Goal: Task Accomplishment & Management: Use online tool/utility

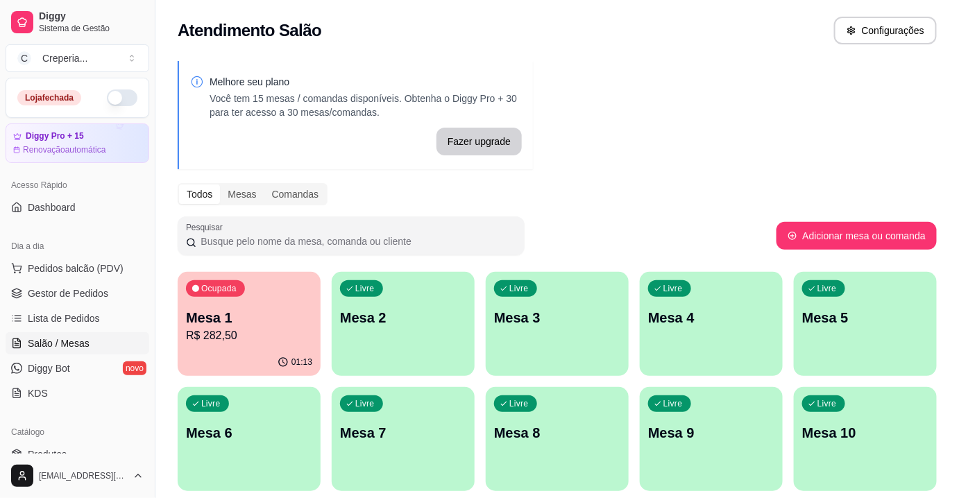
click at [256, 337] on p "R$ 282,50" at bounding box center [249, 336] width 126 height 17
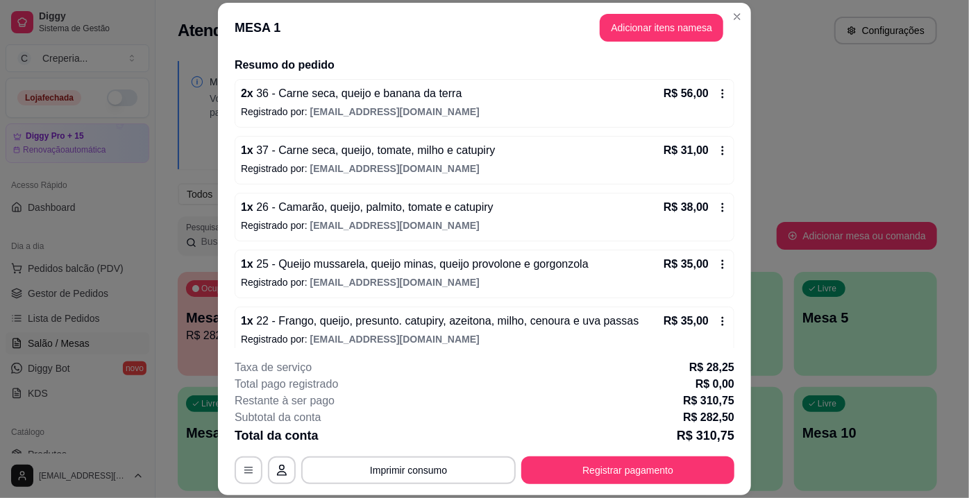
scroll to position [126, 0]
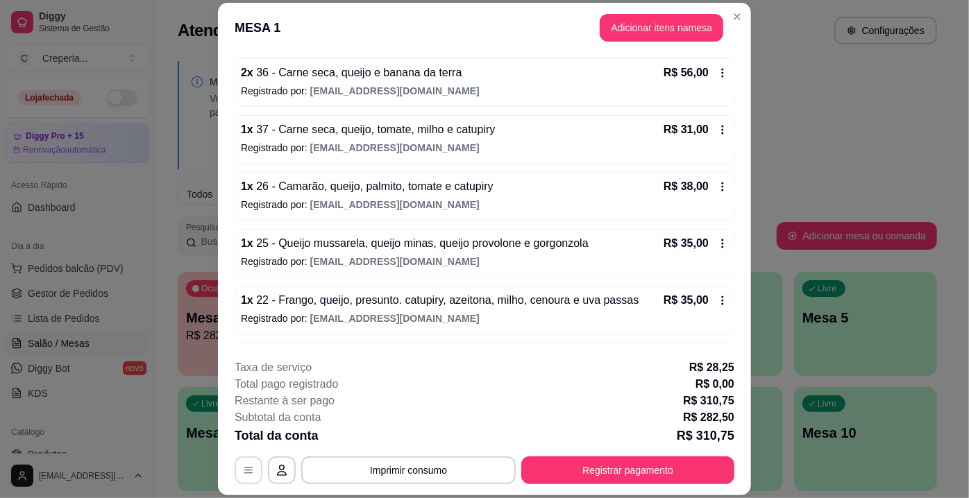
click at [243, 466] on icon "button" at bounding box center [248, 470] width 11 height 11
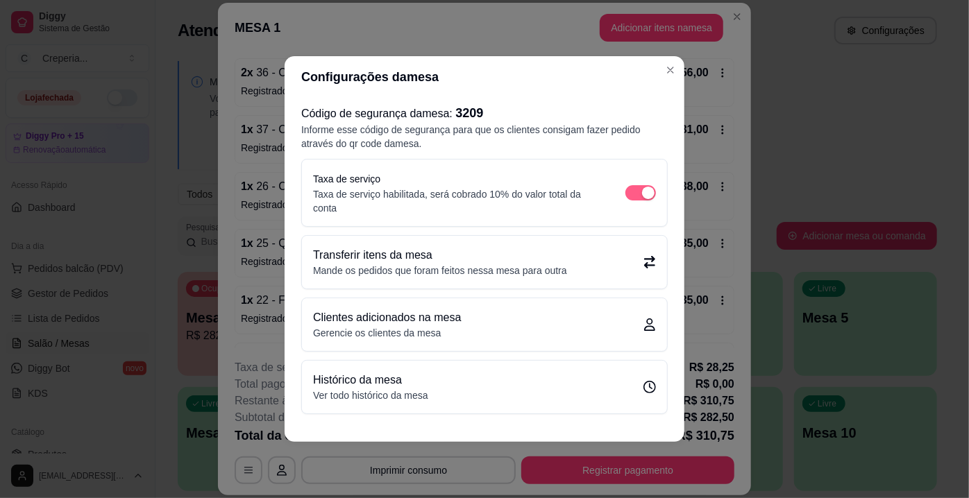
click at [651, 194] on div "button" at bounding box center [648, 193] width 12 height 12
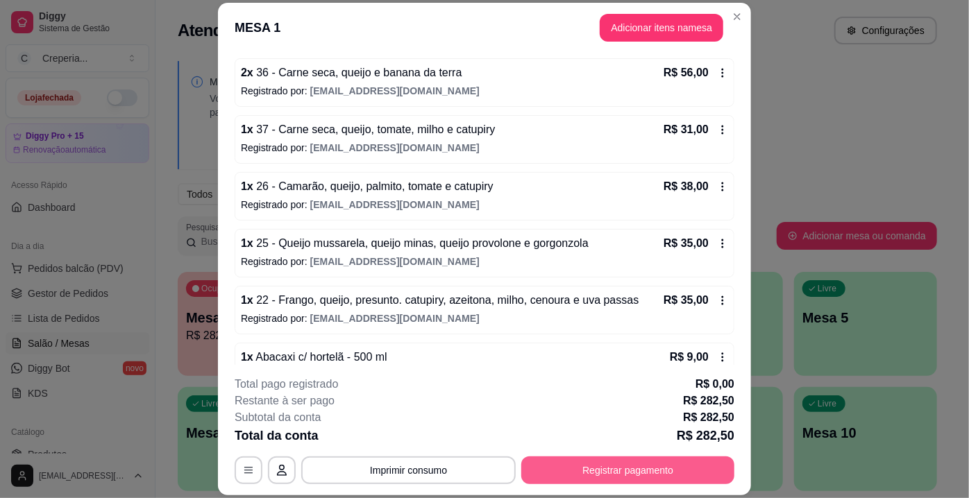
click at [582, 468] on button "Registrar pagamento" at bounding box center [627, 471] width 213 height 28
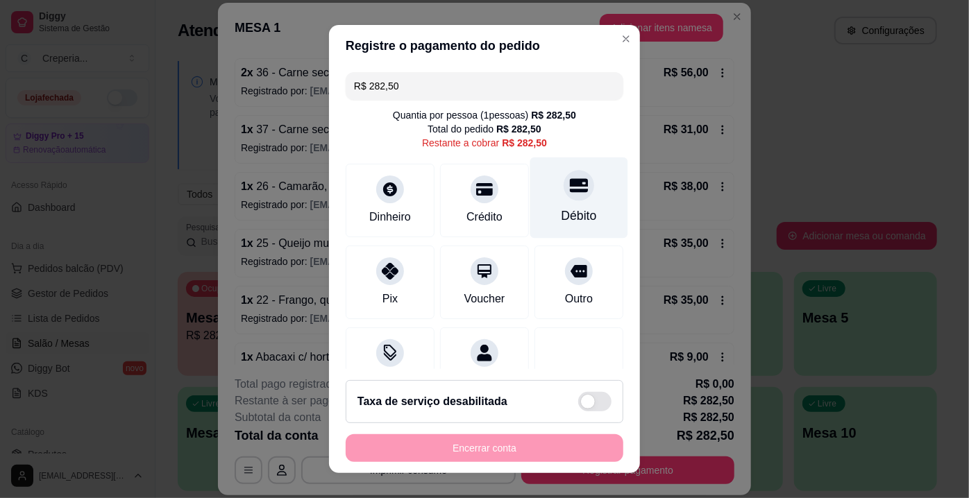
drag, startPoint x: 565, startPoint y: 206, endPoint x: 561, endPoint y: 215, distance: 9.7
click at [563, 212] on div "Débito" at bounding box center [578, 216] width 35 height 18
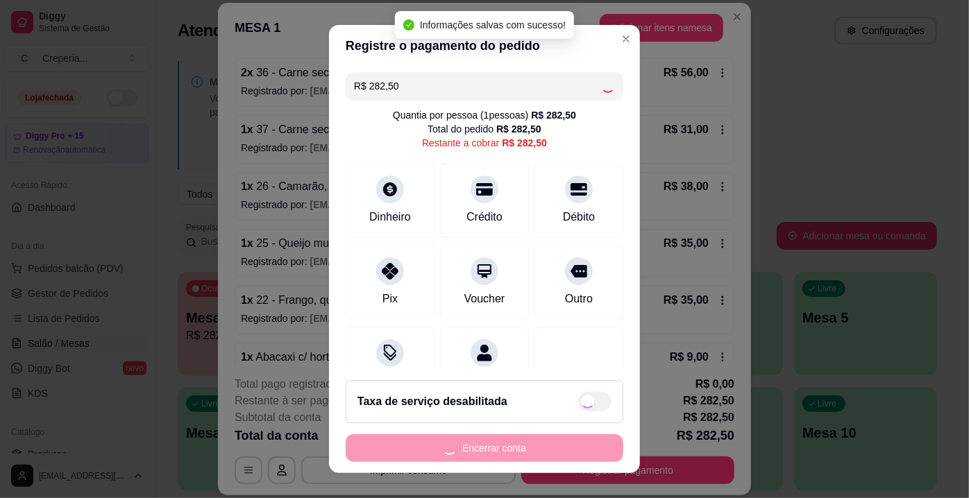
type input "R$ 0,00"
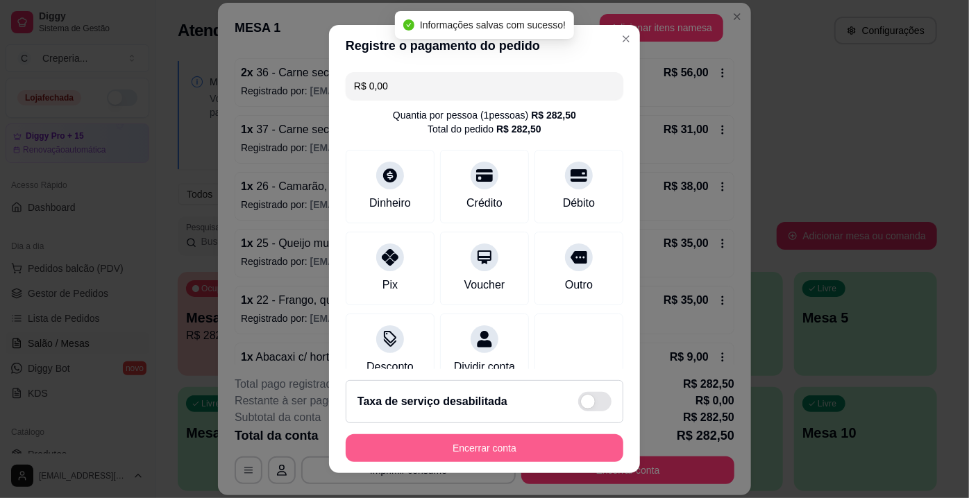
click at [495, 452] on button "Encerrar conta" at bounding box center [485, 448] width 278 height 28
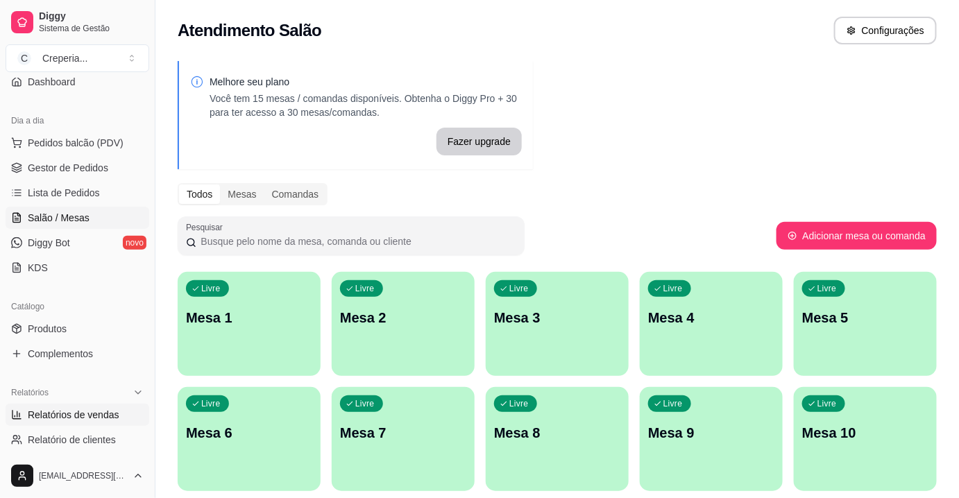
click at [49, 409] on span "Relatórios de vendas" at bounding box center [74, 415] width 92 height 14
select select "ALL"
select select "0"
